Goal: Book appointment/travel/reservation

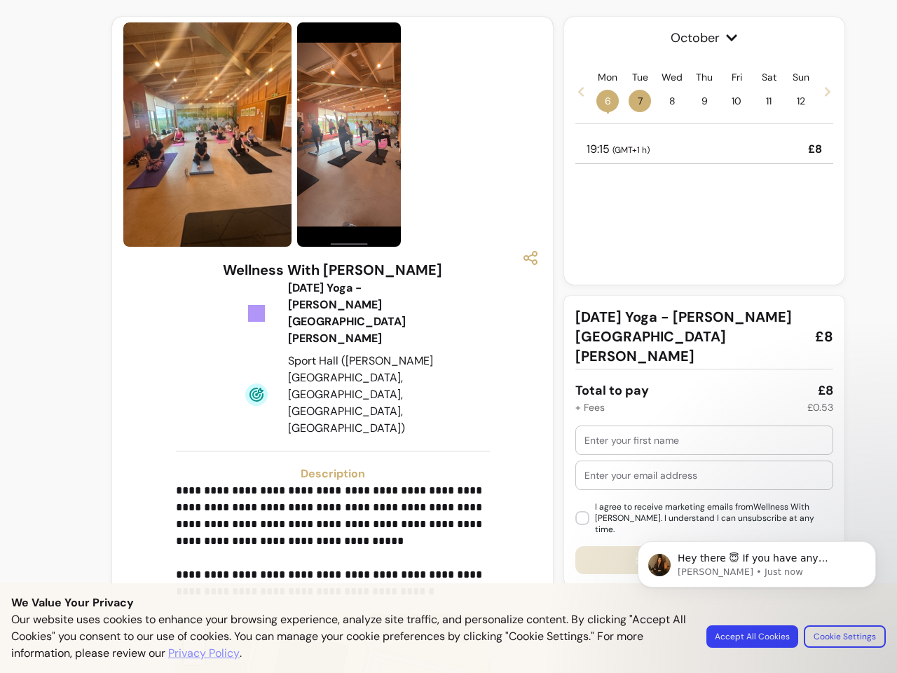
click at [328, 135] on img at bounding box center [349, 134] width 104 height 225
click at [523, 258] on icon "button" at bounding box center [530, 257] width 17 height 17
click at [328, 482] on p "**********" at bounding box center [331, 541] width 310 height 118
click at [190, 622] on span "+" at bounding box center [194, 632] width 9 height 20
click at [697, 38] on span "October" at bounding box center [704, 38] width 258 height 20
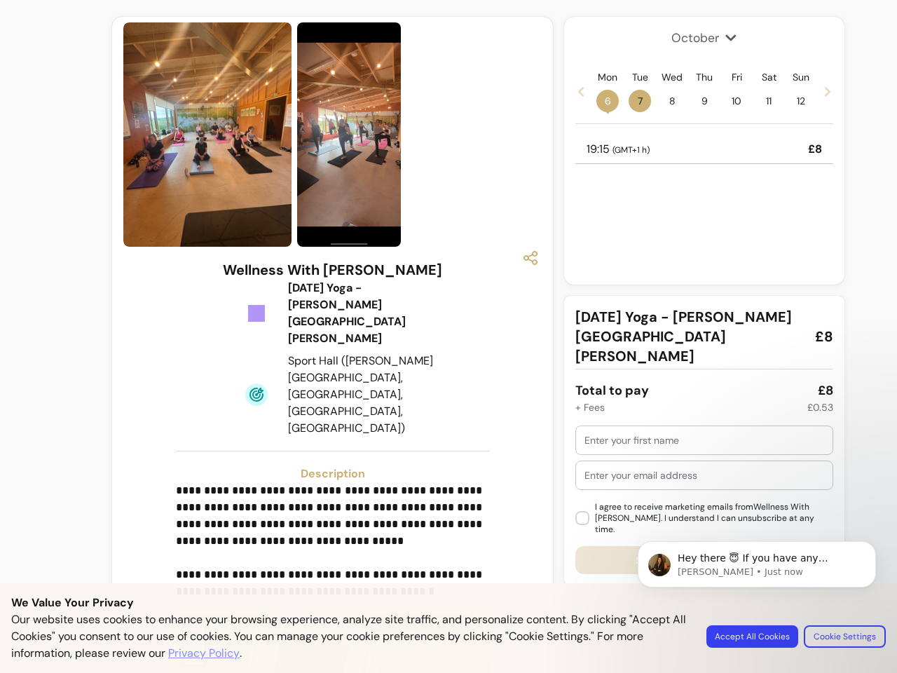
click at [575, 91] on icon at bounding box center [580, 91] width 11 height 11
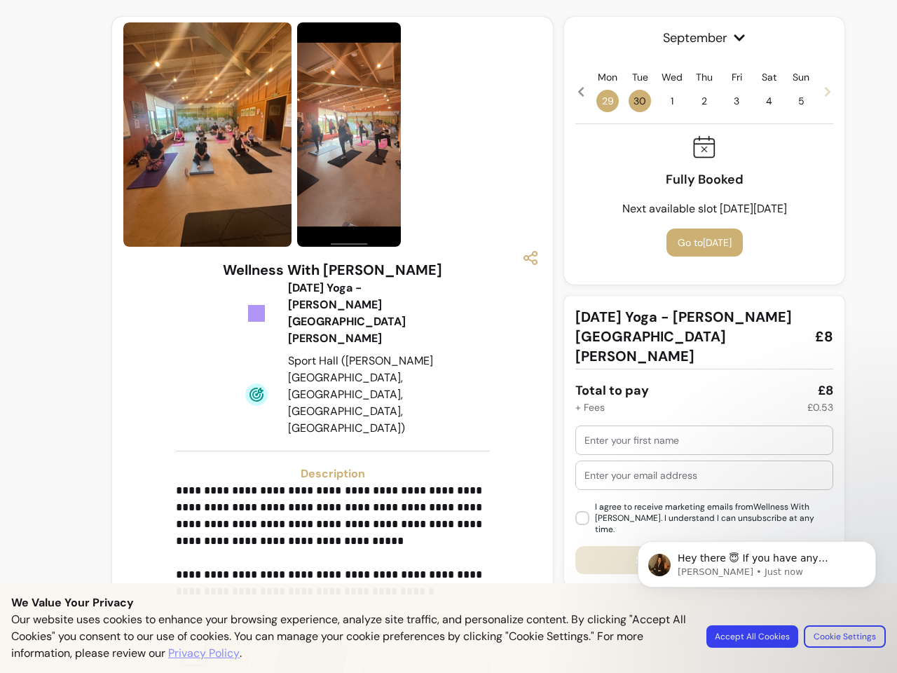
click at [600, 101] on span "29" at bounding box center [607, 101] width 22 height 22
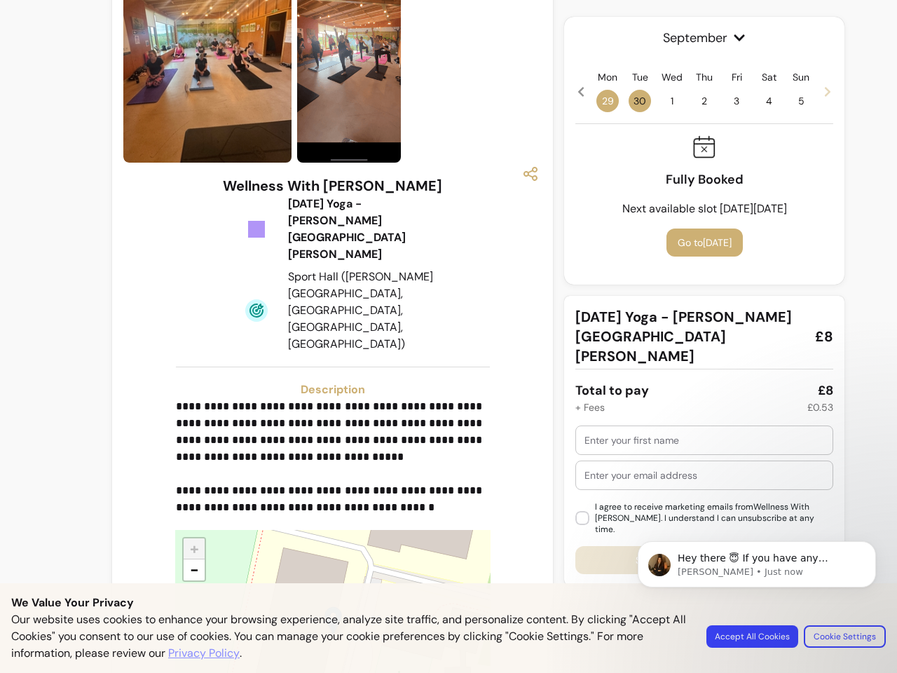
click at [633, 101] on span "30" at bounding box center [639, 101] width 22 height 22
click at [665, 101] on span "1" at bounding box center [672, 101] width 22 height 22
click at [697, 101] on span "2" at bounding box center [704, 101] width 22 height 22
